Goal: Go to known website: Go to known website

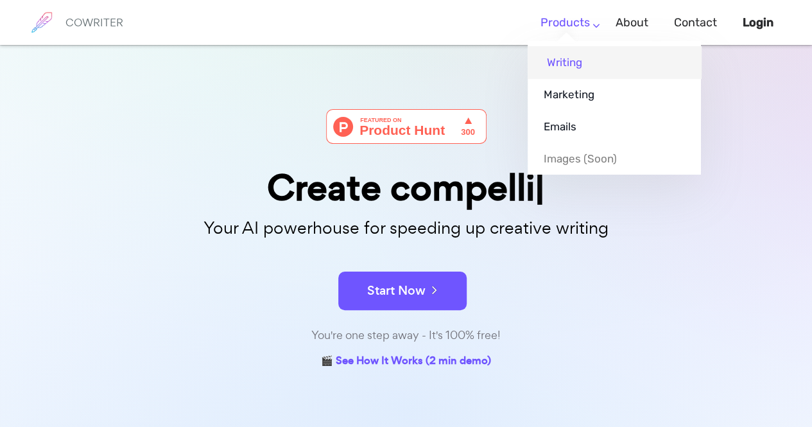
click at [577, 58] on link "Writing" at bounding box center [613, 62] width 173 height 32
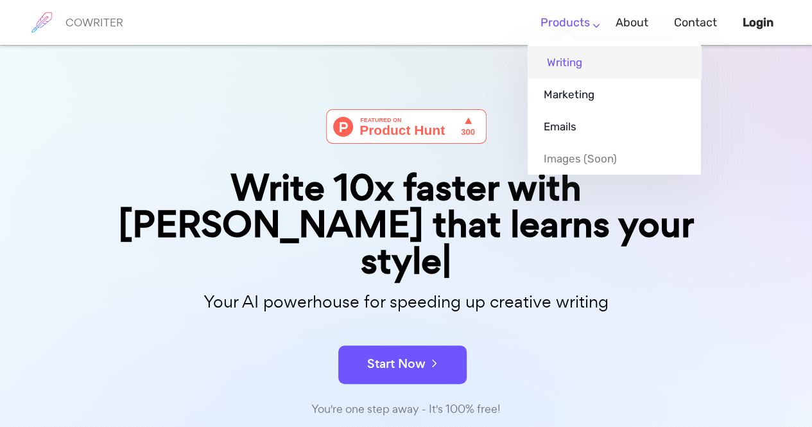
click at [560, 61] on link "Writing" at bounding box center [613, 62] width 173 height 32
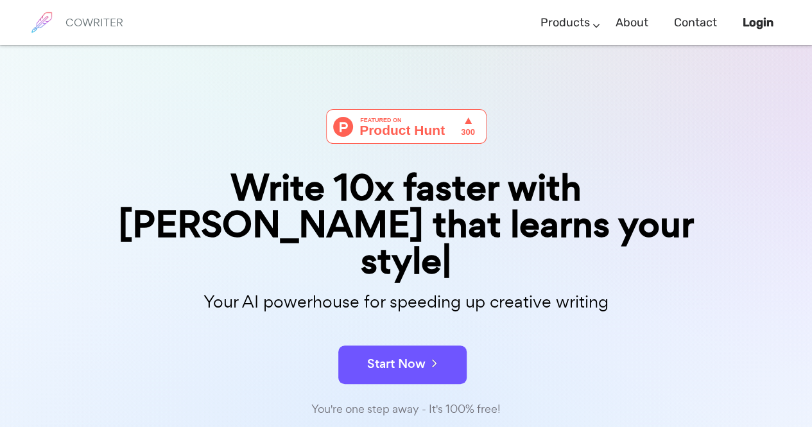
click at [416, 285] on div "Your AI powerhouse for speeding up creative writing" at bounding box center [406, 305] width 661 height 41
